Goal: Find specific fact

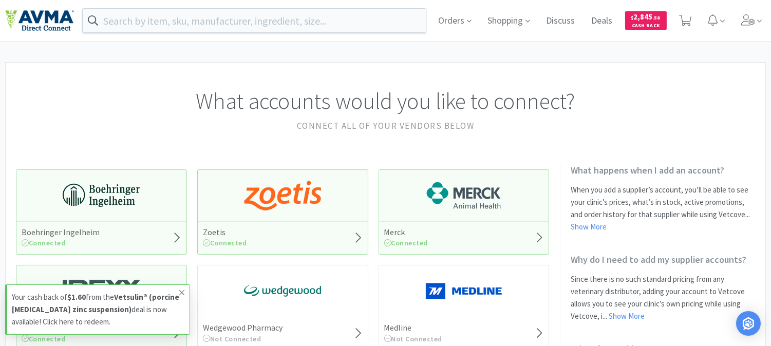
click at [177, 291] on span at bounding box center [182, 293] width 14 height 16
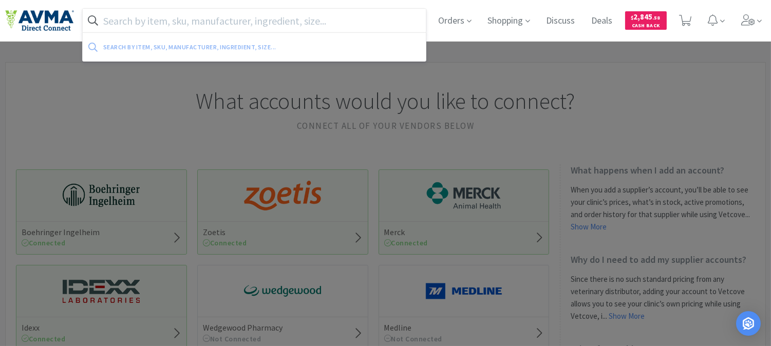
click at [279, 23] on input "text" at bounding box center [254, 21] width 343 height 24
paste input "901226"
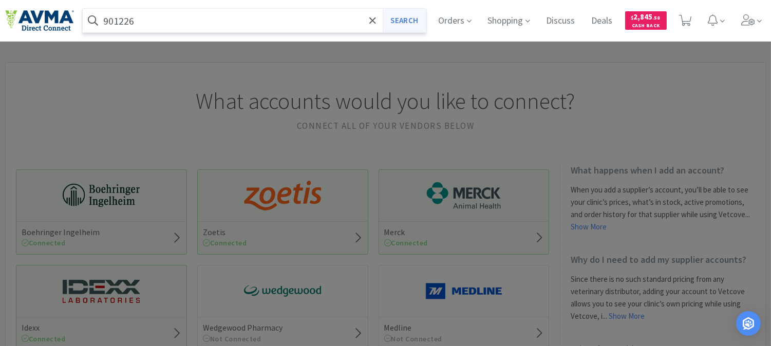
type input "901226"
click at [414, 23] on button "Search" at bounding box center [404, 21] width 43 height 24
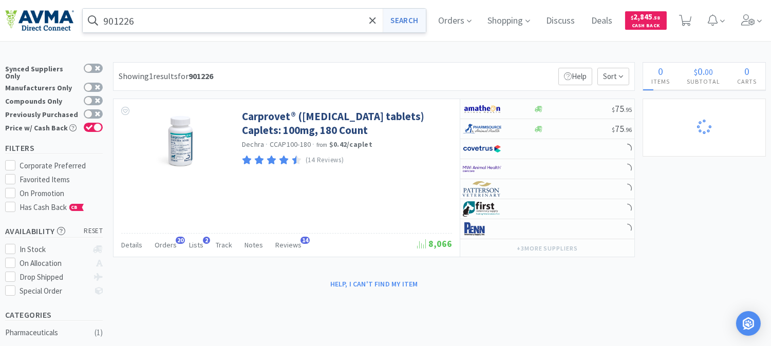
select select "1"
select select "2"
select select "1"
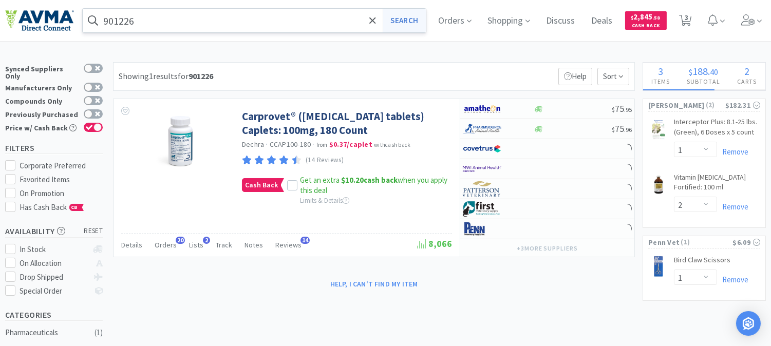
select select "1"
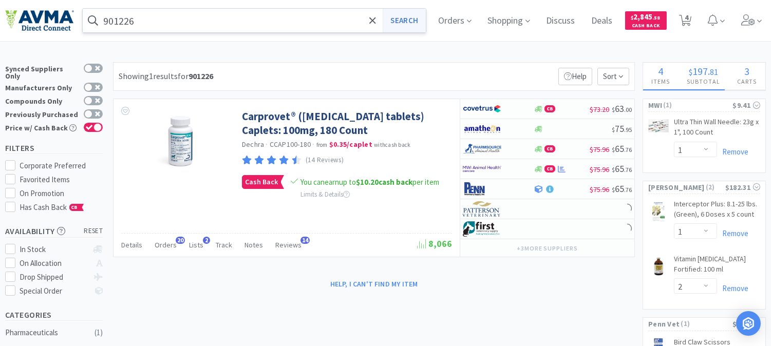
select select "1"
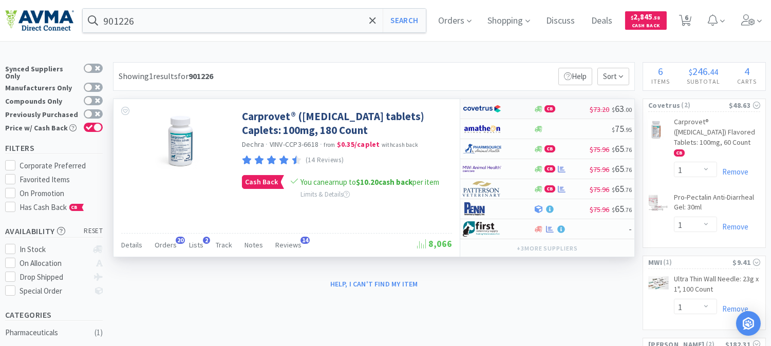
click at [480, 105] on img at bounding box center [482, 108] width 39 height 15
select select "1"
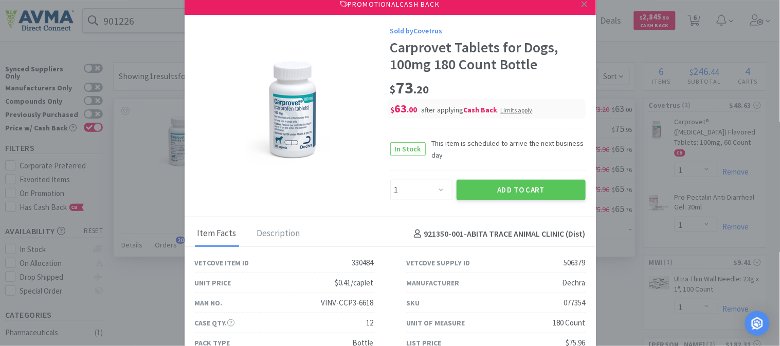
click at [564, 301] on div "077354" at bounding box center [575, 303] width 22 height 12
copy div "077354"
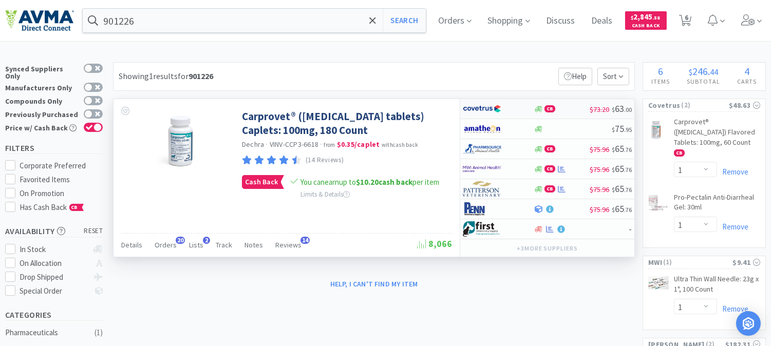
click at [470, 109] on img at bounding box center [482, 108] width 39 height 15
select select "1"
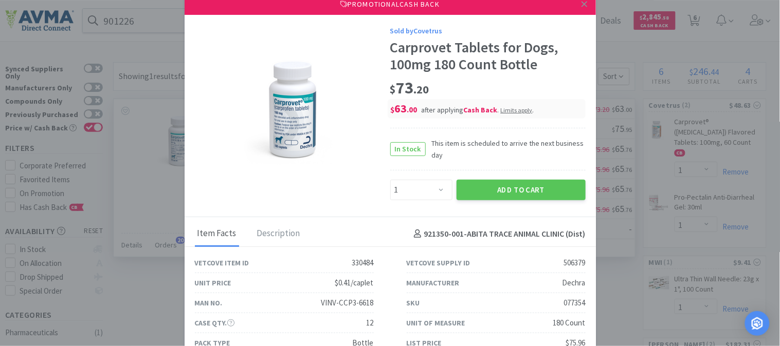
click at [567, 302] on div "077354" at bounding box center [575, 303] width 22 height 12
copy div "077354"
